Goal: Transaction & Acquisition: Purchase product/service

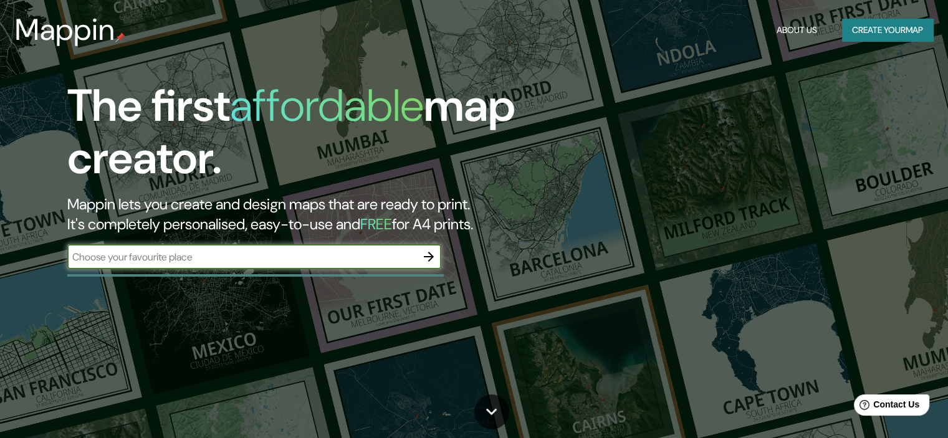
click at [875, 37] on button "Create your map" at bounding box center [887, 30] width 91 height 23
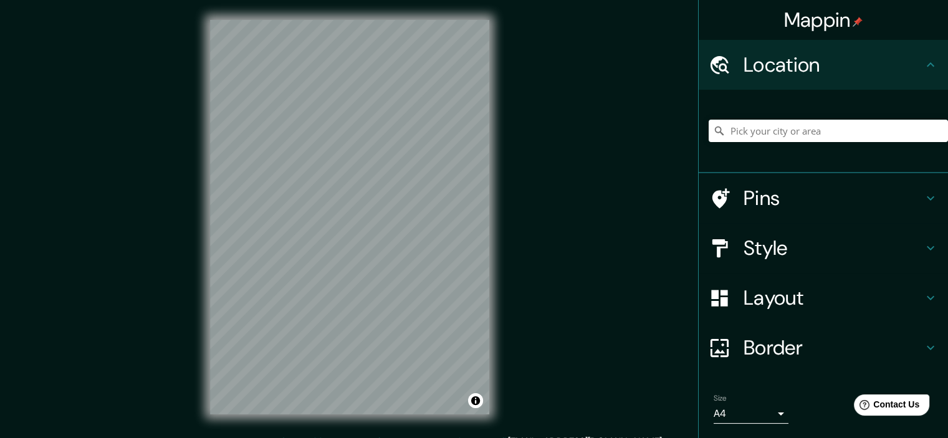
click at [521, 143] on div "Mappin Location Pins Style Layout Border Choose a border. Hint : you can make l…" at bounding box center [474, 227] width 948 height 455
click at [435, 256] on div "© Mapbox © OpenStreetMap Improve this map" at bounding box center [349, 217] width 319 height 435
click at [880, 302] on h4 "Layout" at bounding box center [834, 298] width 180 height 25
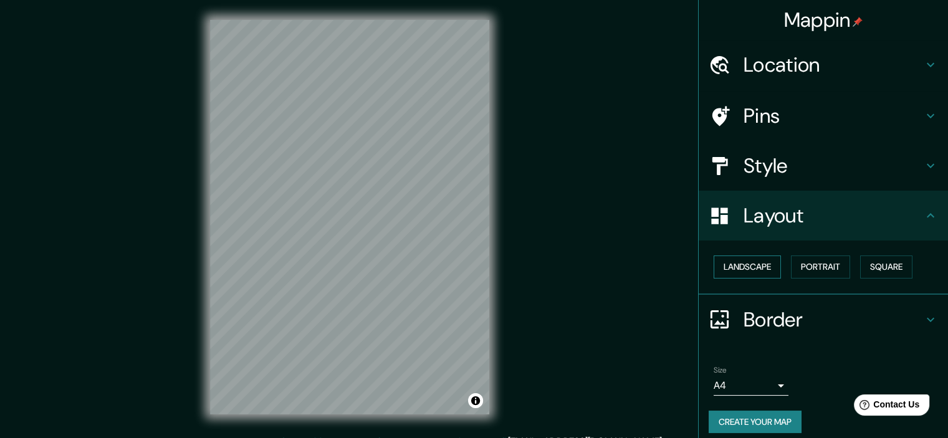
click at [749, 266] on button "Landscape" at bounding box center [747, 267] width 67 height 23
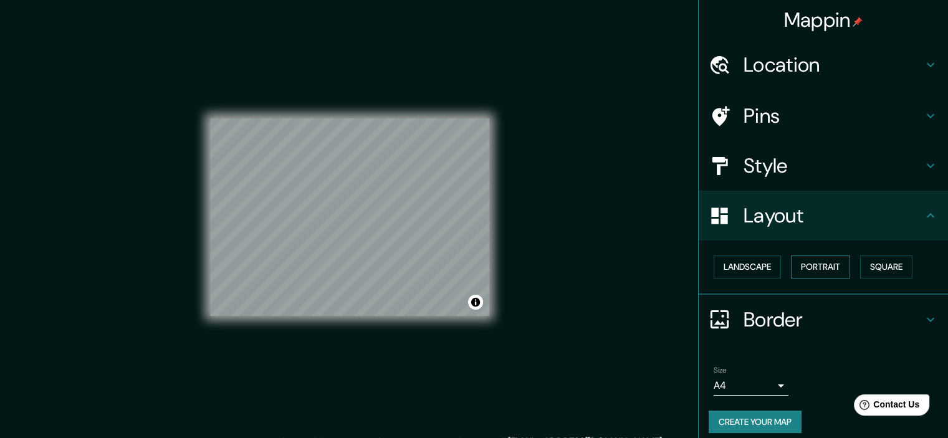
click at [811, 263] on button "Portrait" at bounding box center [820, 267] width 59 height 23
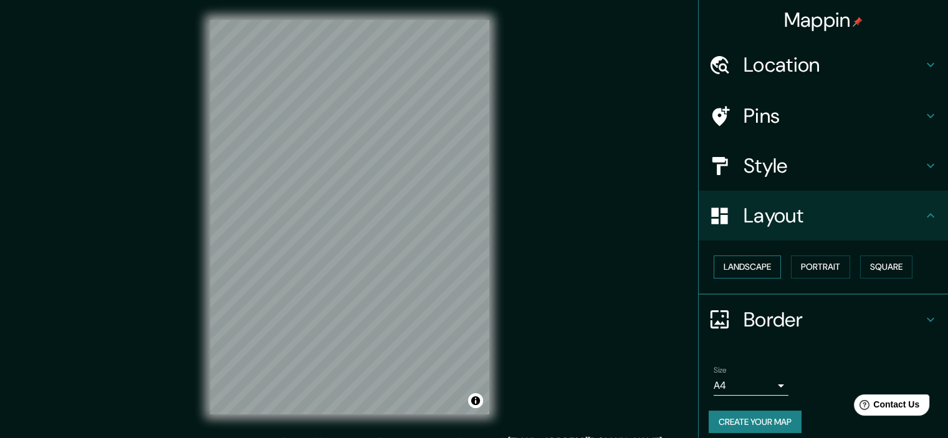
click at [758, 266] on button "Landscape" at bounding box center [747, 267] width 67 height 23
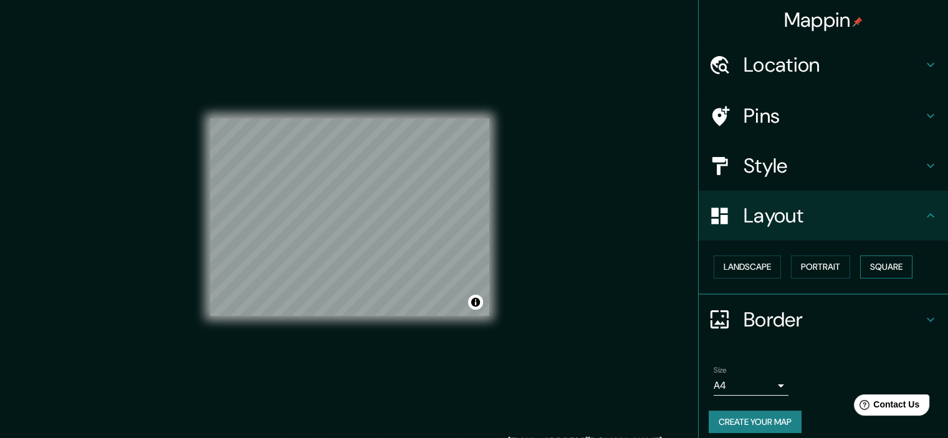
drag, startPoint x: 885, startPoint y: 269, endPoint x: 875, endPoint y: 267, distance: 10.1
click at [883, 269] on button "Square" at bounding box center [886, 267] width 52 height 23
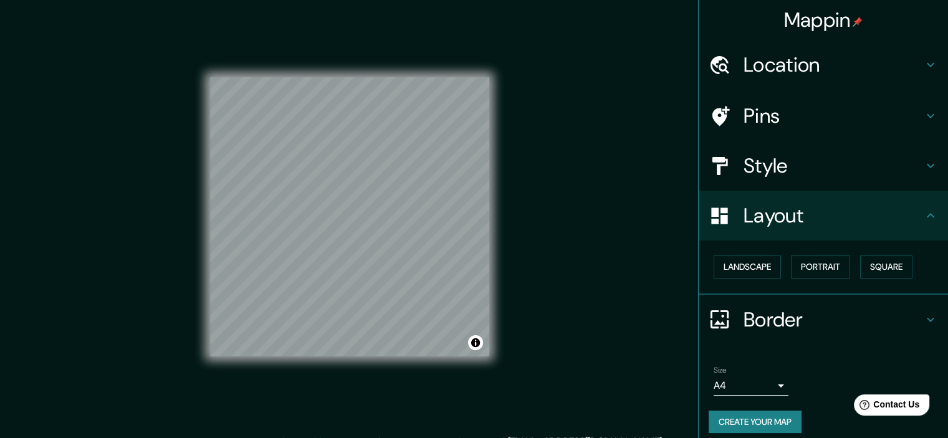
click at [797, 80] on div "Location" at bounding box center [823, 65] width 249 height 50
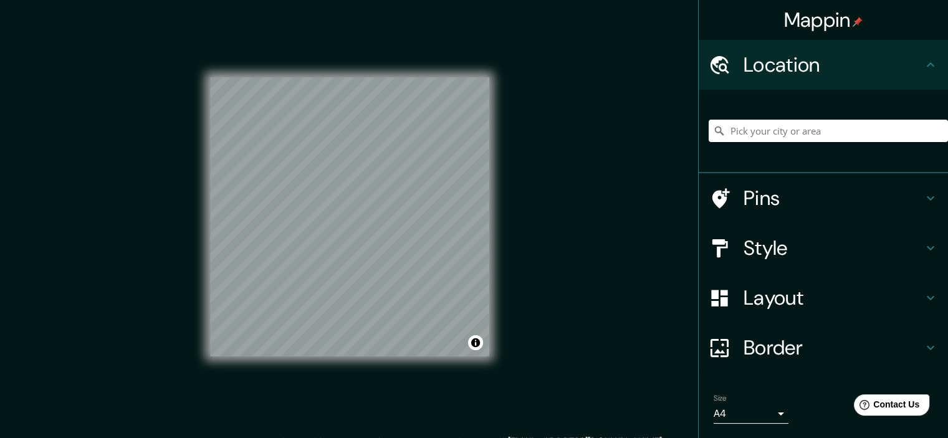
click at [744, 206] on h4 "Pins" at bounding box center [834, 198] width 180 height 25
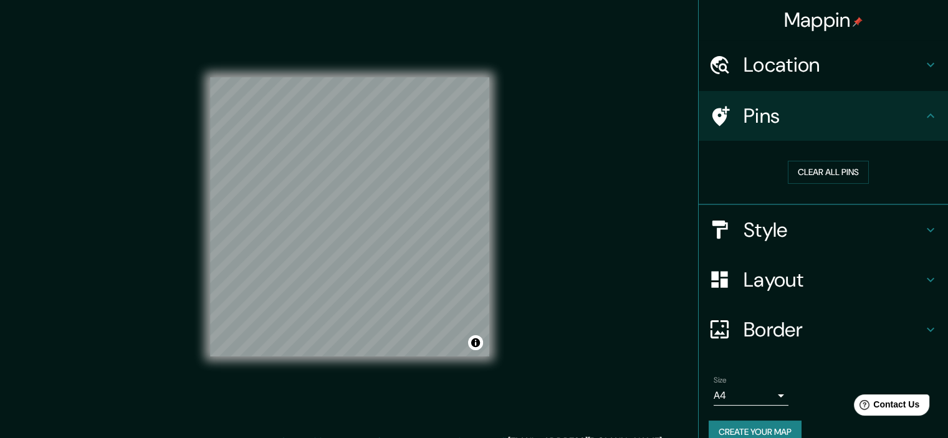
click at [789, 221] on h4 "Style" at bounding box center [834, 230] width 180 height 25
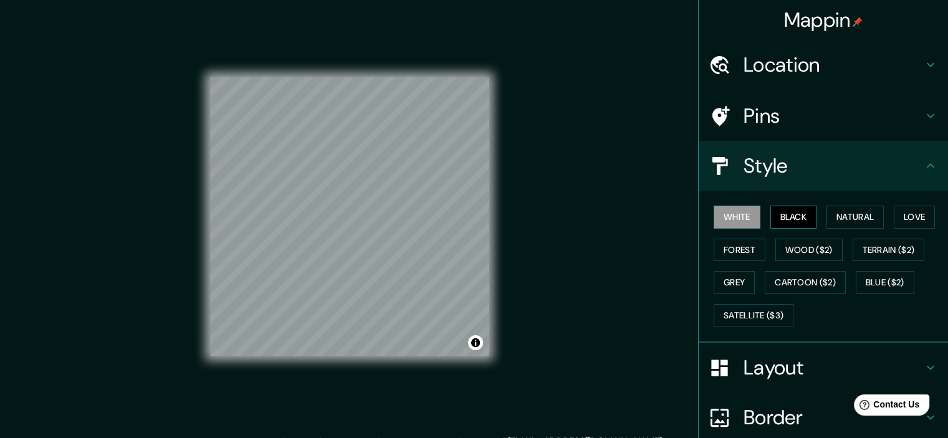
click at [791, 216] on button "Black" at bounding box center [794, 217] width 47 height 23
click at [841, 218] on button "Natural" at bounding box center [855, 217] width 57 height 23
click at [733, 219] on button "White" at bounding box center [737, 217] width 47 height 23
click at [746, 254] on button "Forest" at bounding box center [740, 250] width 52 height 23
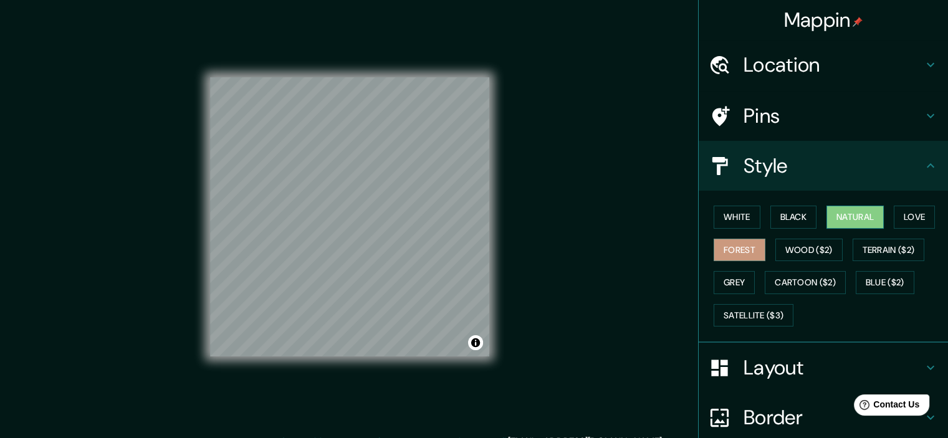
click at [843, 221] on button "Natural" at bounding box center [855, 217] width 57 height 23
click at [723, 259] on button "Forest" at bounding box center [740, 250] width 52 height 23
click at [726, 284] on button "Grey" at bounding box center [734, 282] width 41 height 23
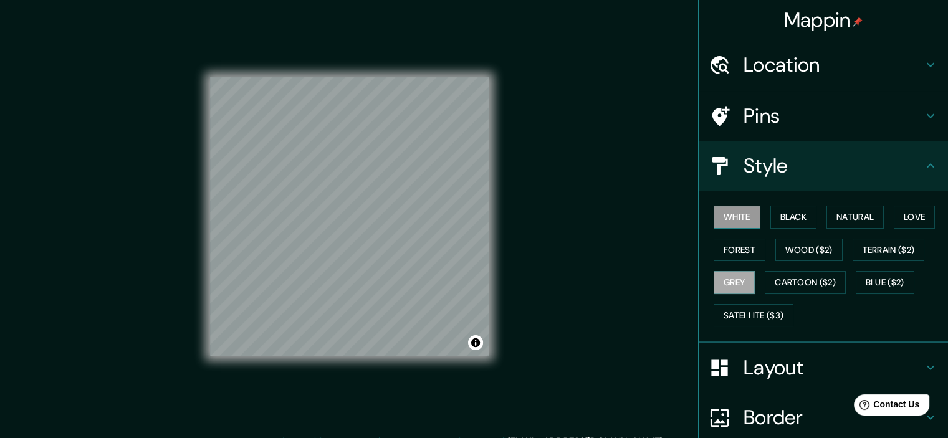
click at [737, 219] on button "White" at bounding box center [737, 217] width 47 height 23
click at [736, 249] on button "Forest" at bounding box center [740, 250] width 52 height 23
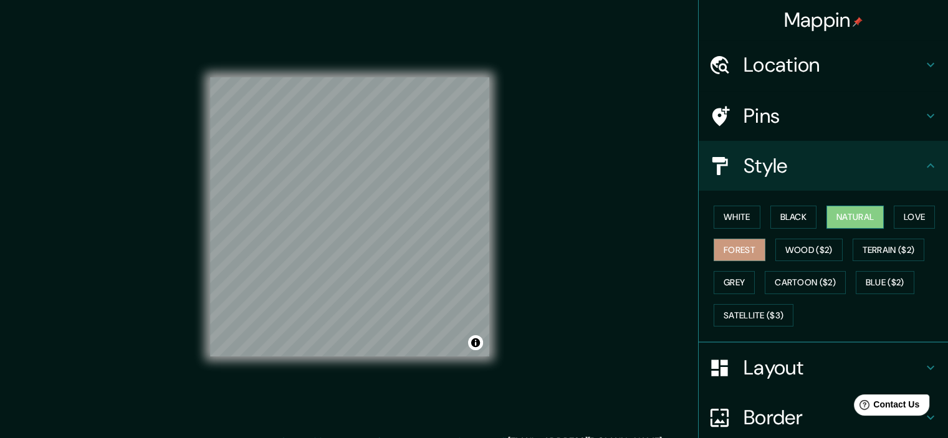
click at [827, 219] on button "Natural" at bounding box center [855, 217] width 57 height 23
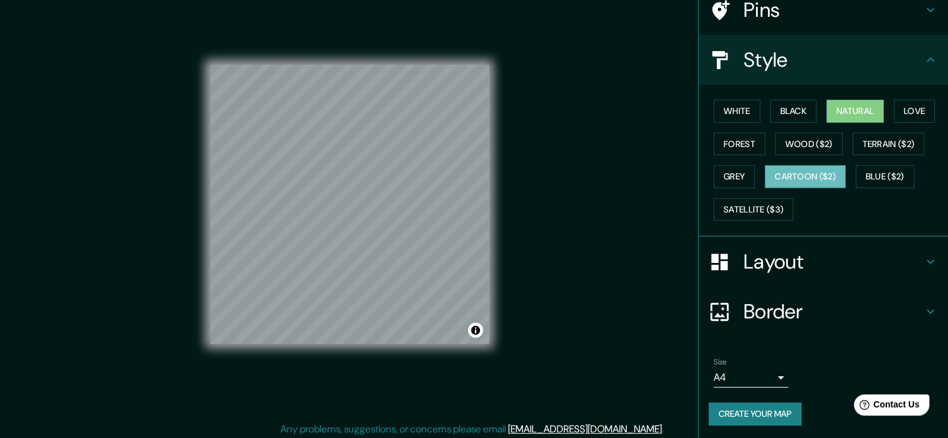
scroll to position [16, 0]
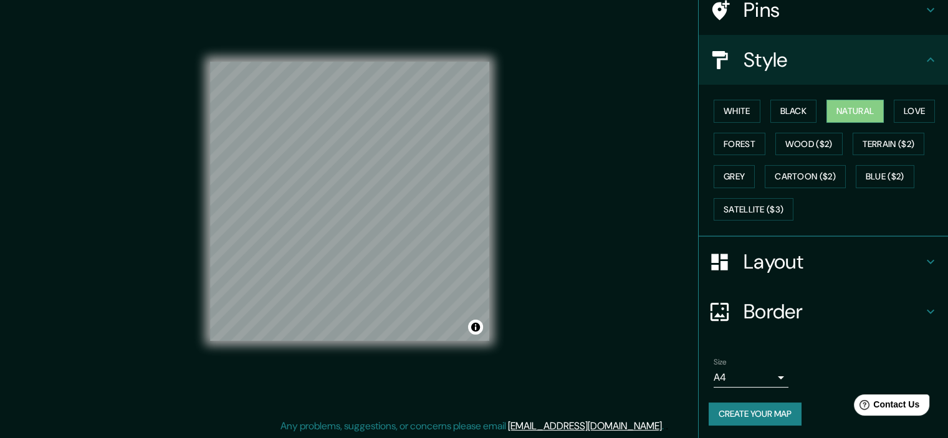
click at [772, 381] on body "Mappin Location Pins Style White Black Natural Love Forest Wood ($2) Terrain ($…" at bounding box center [474, 203] width 948 height 438
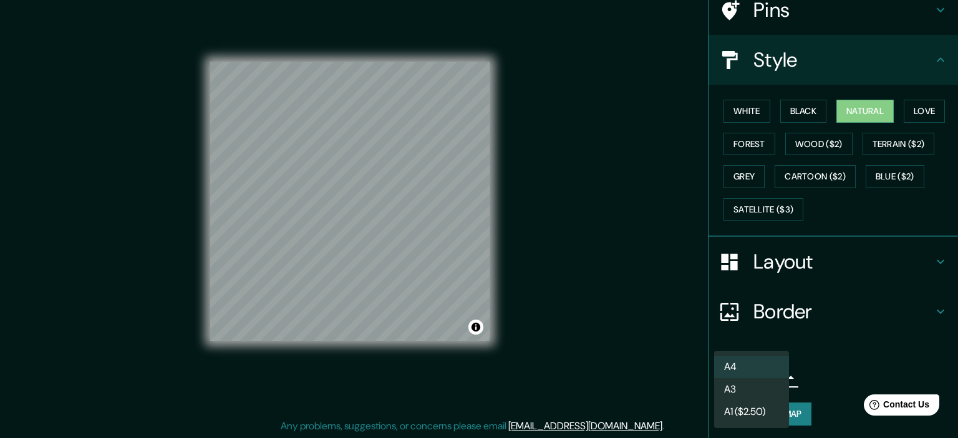
click at [816, 332] on div at bounding box center [479, 219] width 958 height 438
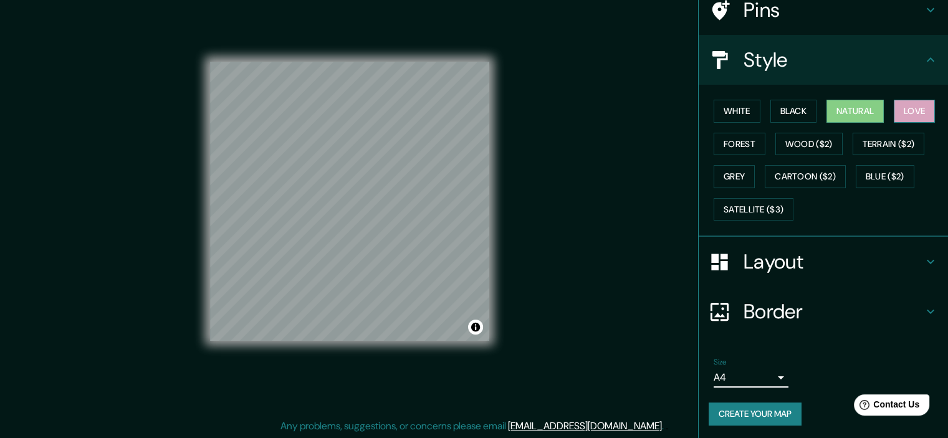
click at [894, 110] on button "Love" at bounding box center [914, 111] width 41 height 23
click at [842, 110] on button "Natural" at bounding box center [855, 111] width 57 height 23
click at [785, 108] on button "Black" at bounding box center [794, 111] width 47 height 23
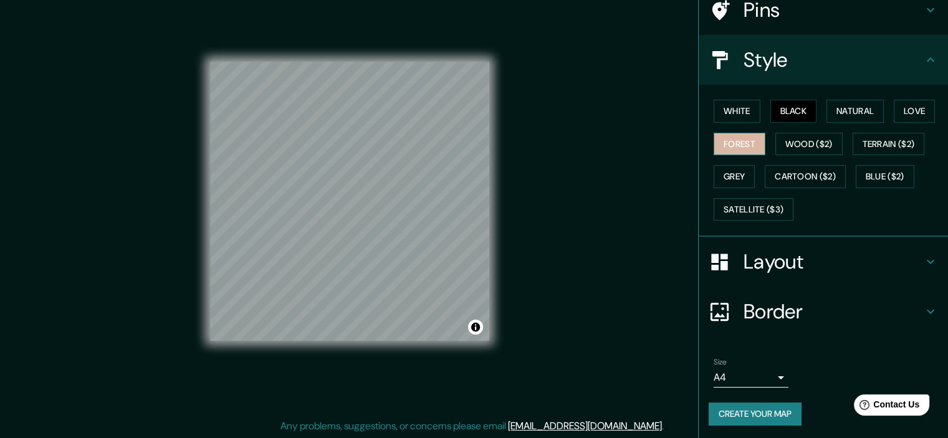
click at [742, 148] on button "Forest" at bounding box center [740, 144] width 52 height 23
click at [731, 184] on button "Grey" at bounding box center [734, 176] width 41 height 23
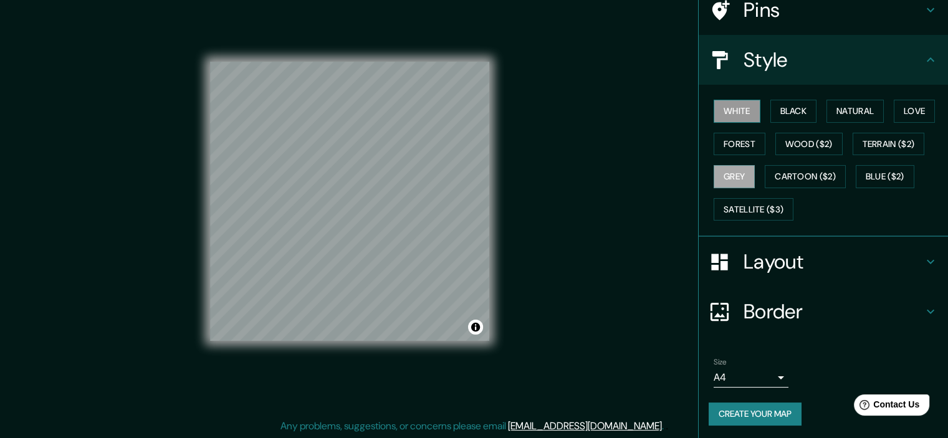
click at [739, 108] on button "White" at bounding box center [737, 111] width 47 height 23
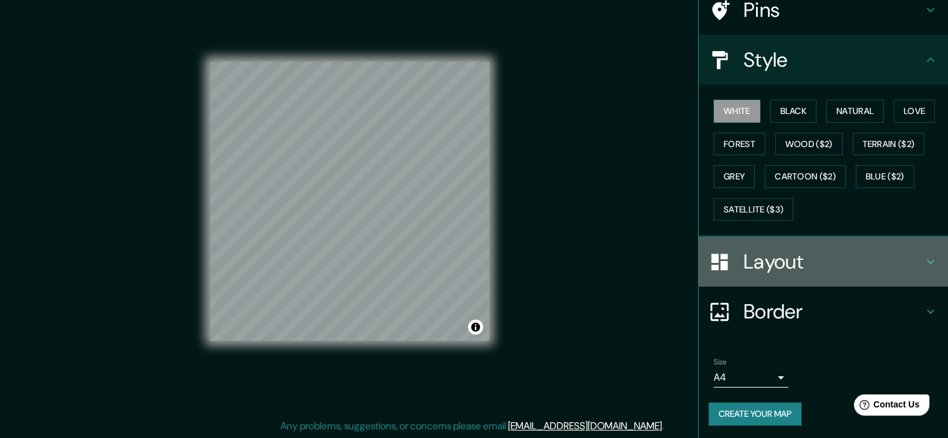
click at [814, 255] on h4 "Layout" at bounding box center [834, 261] width 180 height 25
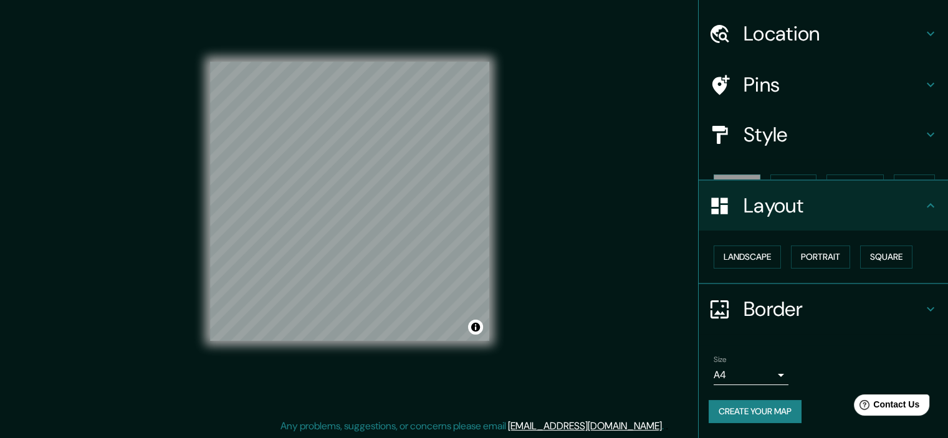
scroll to position [9, 0]
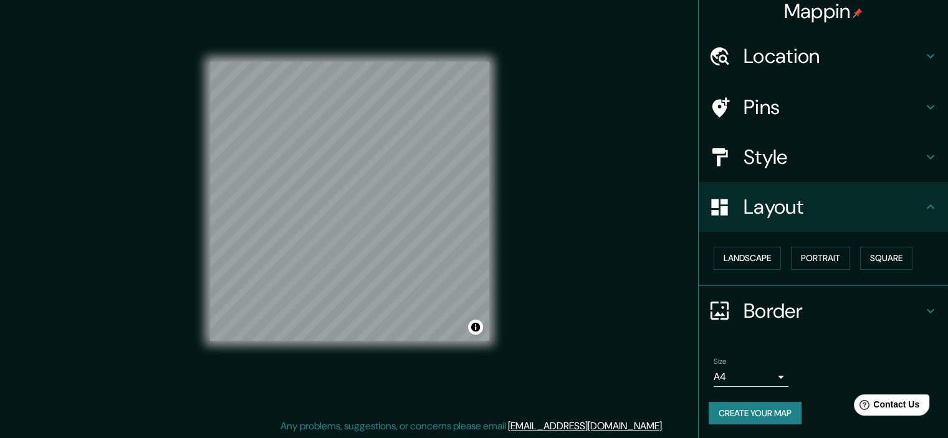
click at [818, 294] on div "Border" at bounding box center [823, 311] width 249 height 50
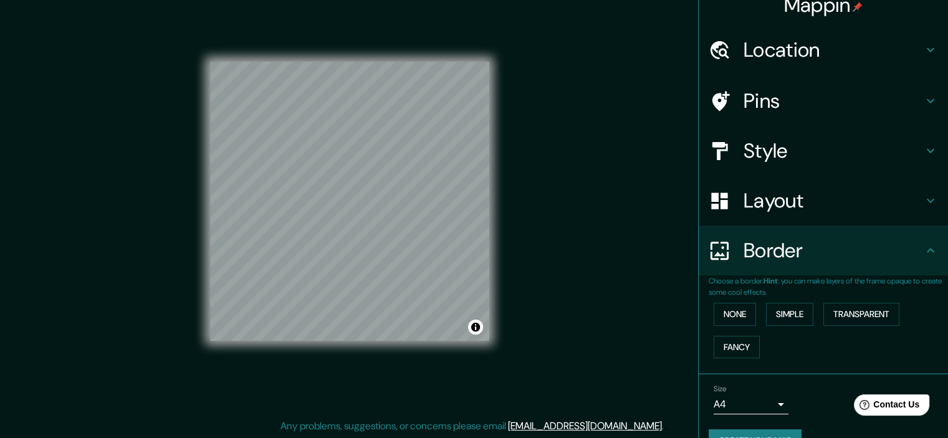
scroll to position [0, 0]
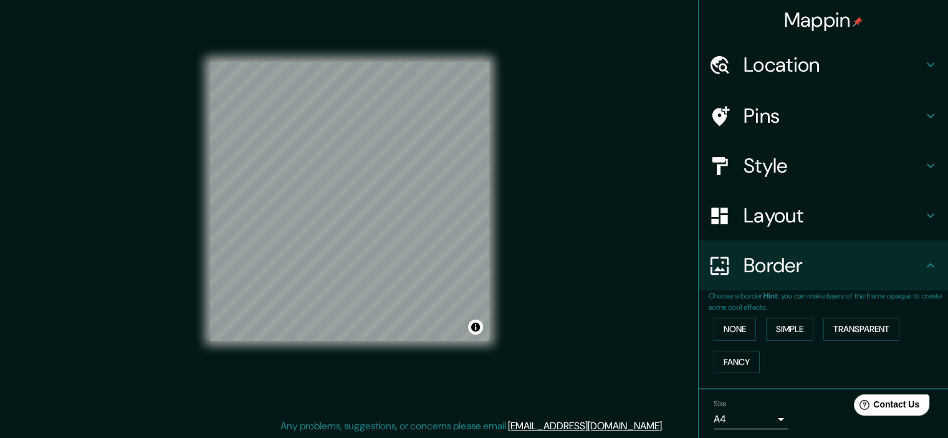
click at [781, 164] on h4 "Style" at bounding box center [834, 165] width 180 height 25
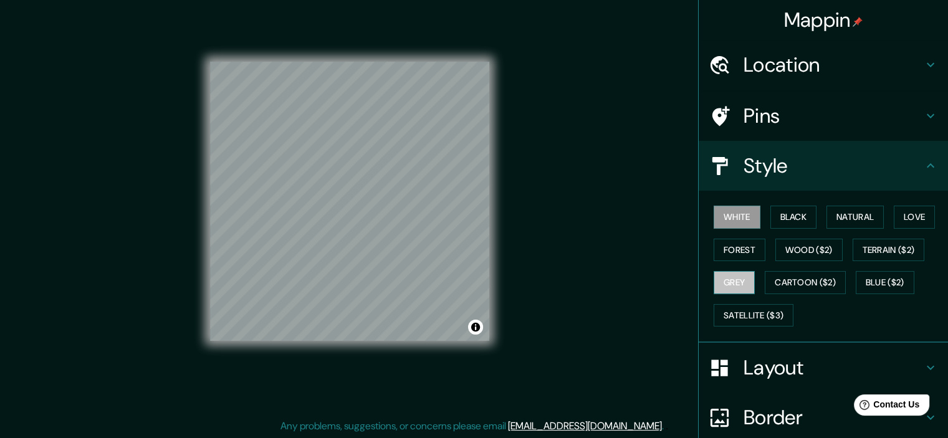
click at [723, 286] on button "Grey" at bounding box center [734, 282] width 41 height 23
click at [744, 216] on button "White" at bounding box center [737, 217] width 47 height 23
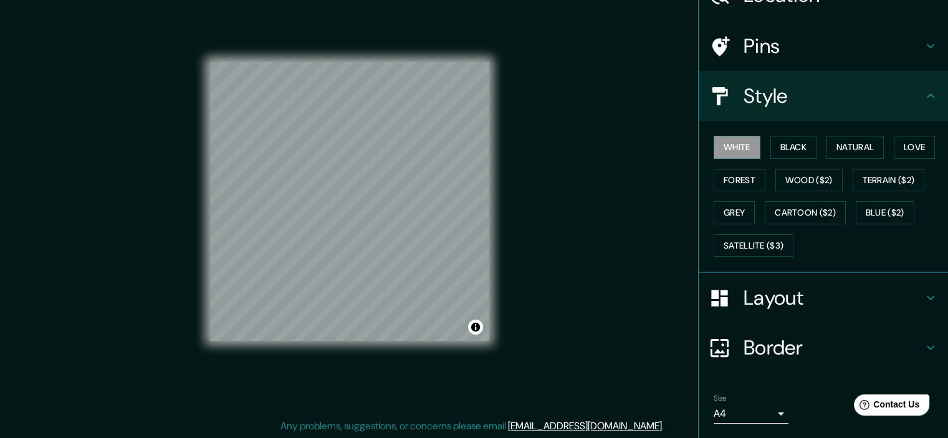
scroll to position [106, 0]
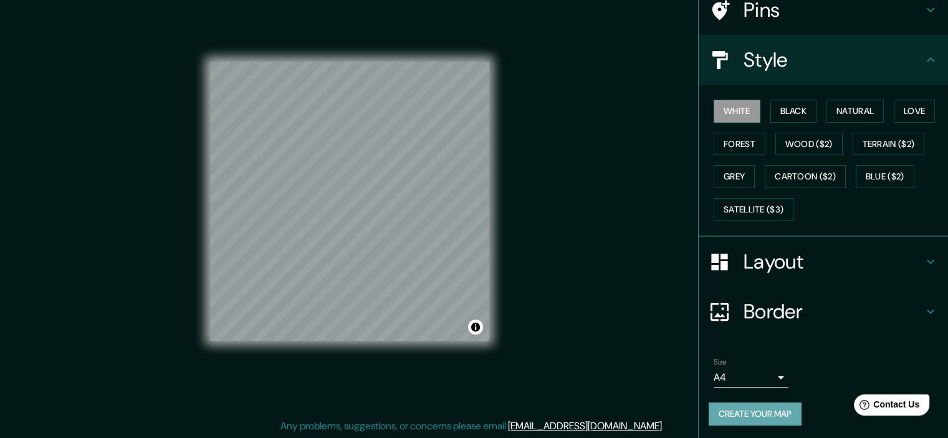
click at [776, 403] on button "Create your map" at bounding box center [755, 414] width 93 height 23
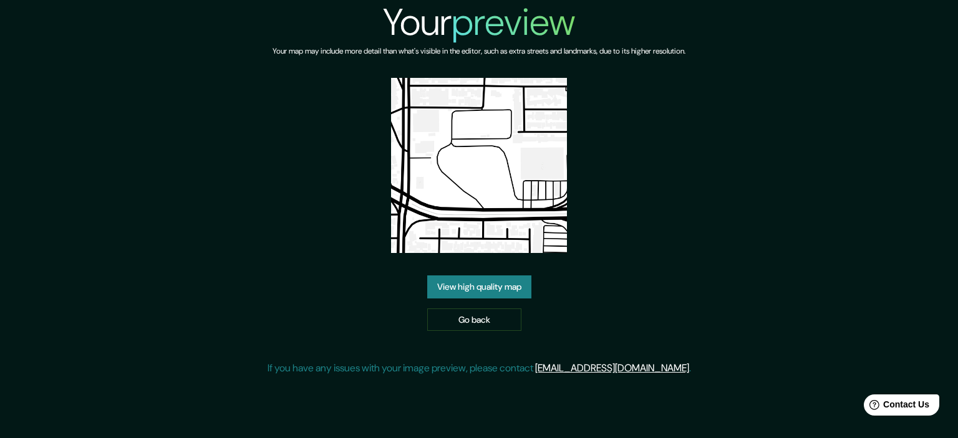
click at [504, 289] on link "View high quality map" at bounding box center [479, 287] width 104 height 23
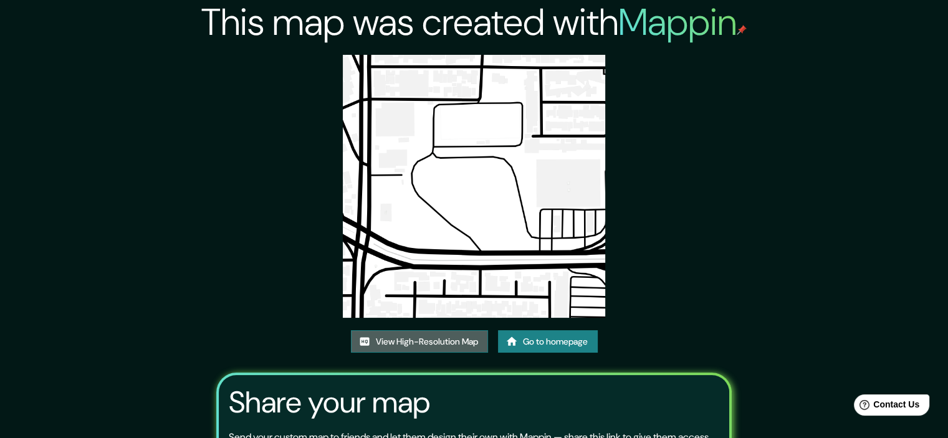
click at [466, 339] on link "View High-Resolution Map" at bounding box center [419, 341] width 137 height 23
